Goal: Find specific page/section: Find specific page/section

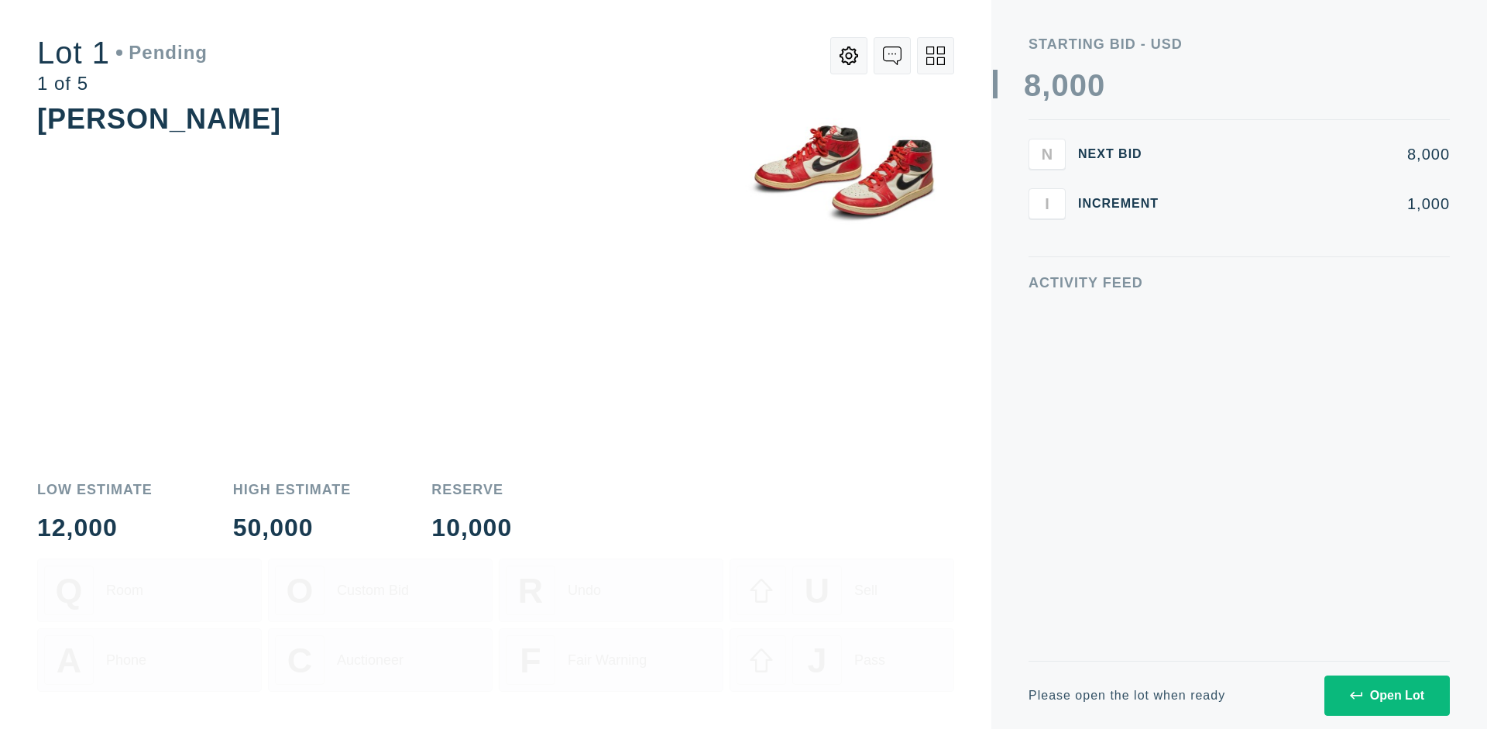
click at [1386, 695] on div "Open Lot" at bounding box center [1387, 695] width 74 height 14
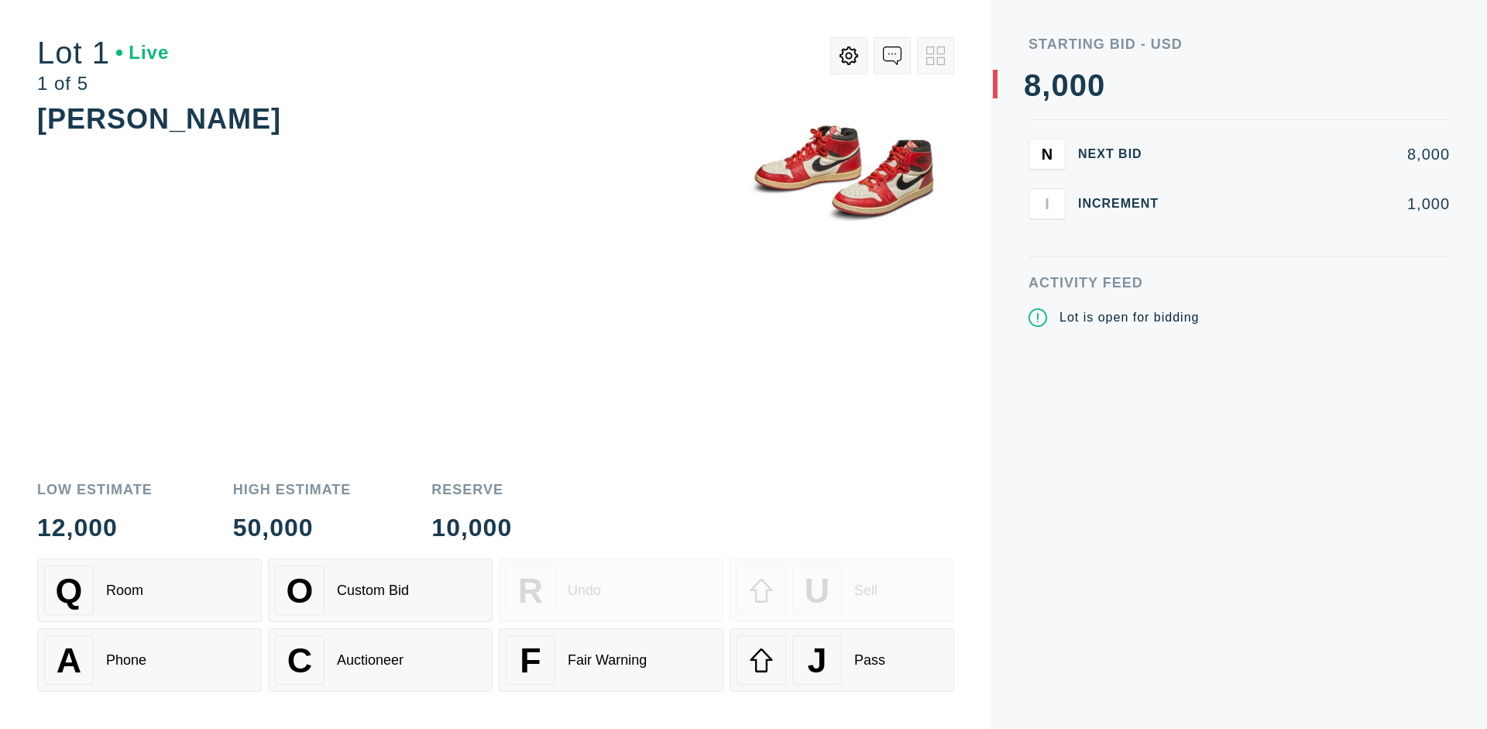
click at [149, 590] on div "Q Room" at bounding box center [149, 590] width 211 height 50
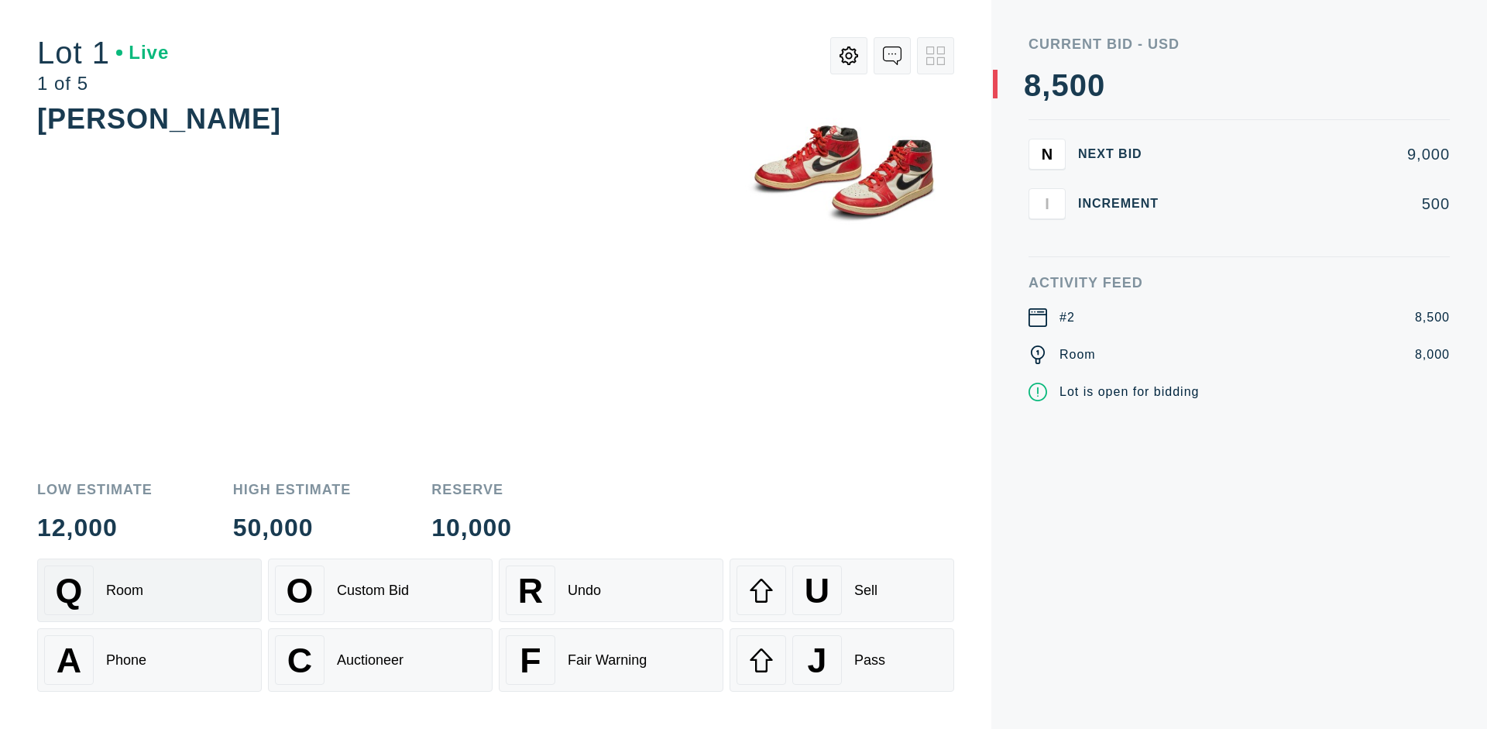
click at [149, 590] on div "Q Room" at bounding box center [149, 590] width 211 height 50
